Goal: Find specific page/section: Find specific page/section

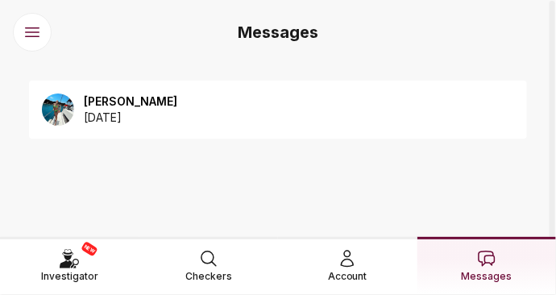
click at [79, 258] on div "NEW Investigator" at bounding box center [69, 266] width 57 height 35
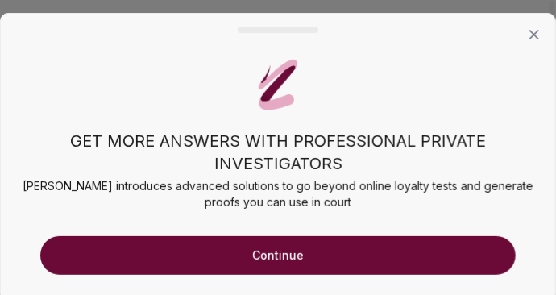
click at [244, 258] on button "Continue" at bounding box center [277, 255] width 475 height 39
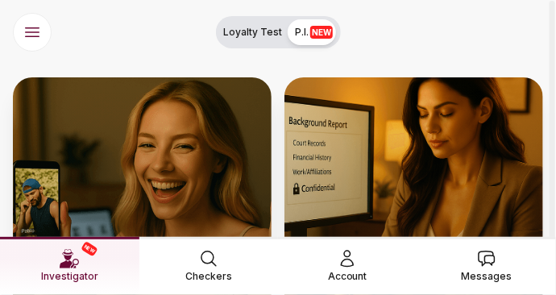
click at [349, 258] on icon at bounding box center [347, 258] width 12 height 16
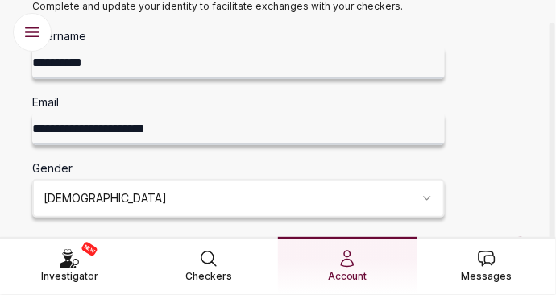
scroll to position [161, 0]
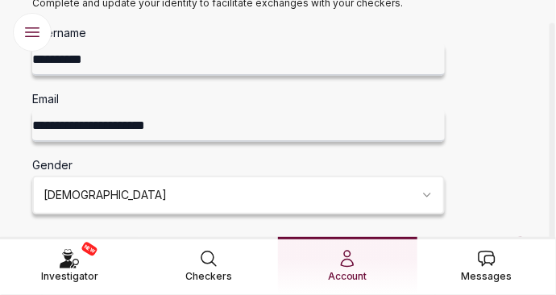
click at [212, 273] on span "Checkers" at bounding box center [208, 276] width 47 height 16
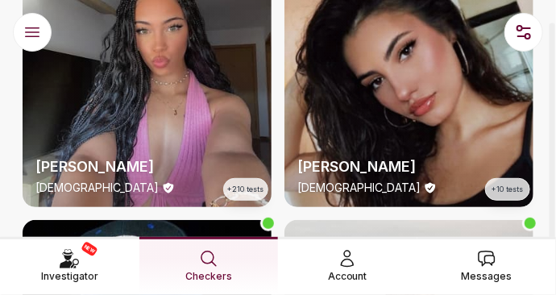
scroll to position [81, 0]
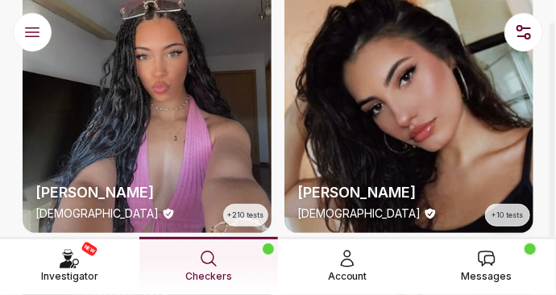
click at [370, 124] on div "[PERSON_NAME] [DEMOGRAPHIC_DATA] +10 tests" at bounding box center [408, 108] width 249 height 249
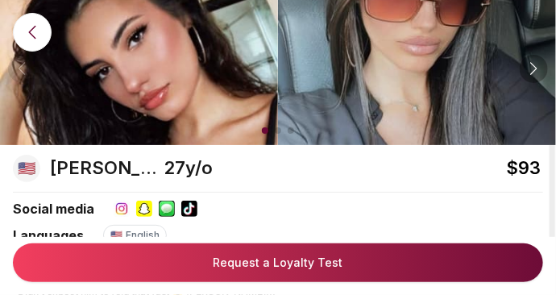
click at [529, 71] on div at bounding box center [533, 69] width 28 height 28
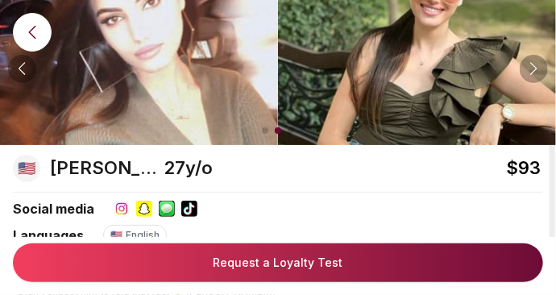
click at [529, 71] on div at bounding box center [533, 69] width 28 height 28
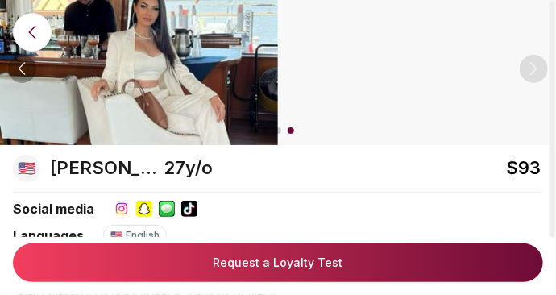
click at [529, 71] on div at bounding box center [278, 72] width 556 height 145
click at [531, 68] on div at bounding box center [278, 72] width 556 height 145
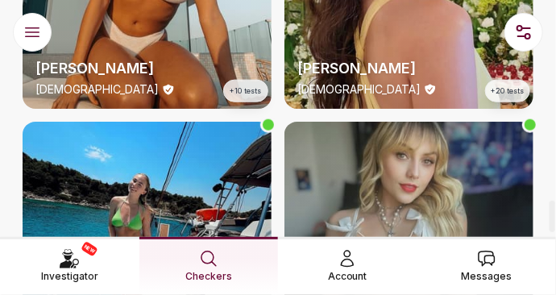
scroll to position [1894, 0]
